Goal: Task Accomplishment & Management: Manage account settings

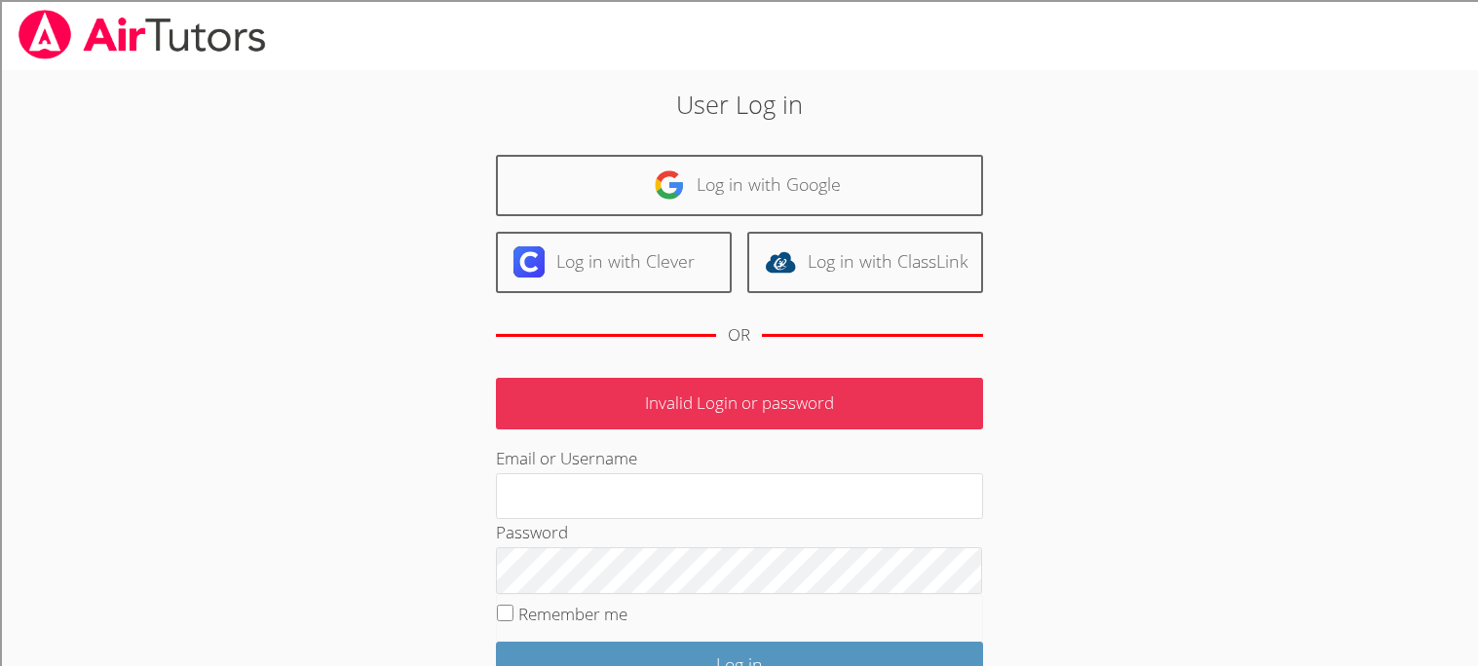
click at [496, 642] on input "Log in" at bounding box center [739, 665] width 487 height 46
type input "l"
